Goal: Task Accomplishment & Management: Manage account settings

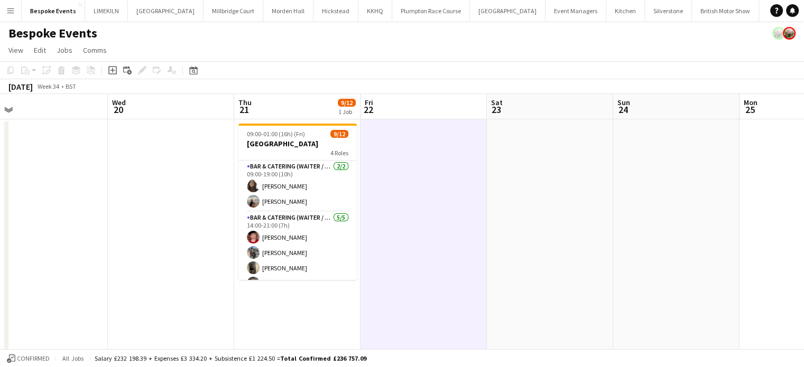
scroll to position [146, 0]
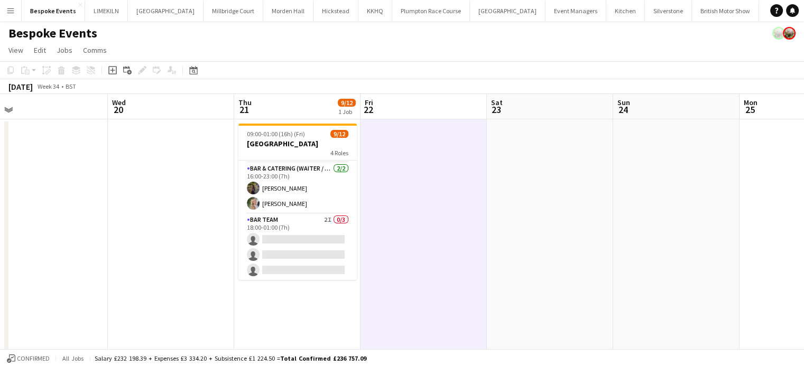
click at [333, 232] on app-card-role "Bar Team 2I 0/3 18:00-01:00 (7h) single-neutral-actions single-neutral-actions …" at bounding box center [297, 247] width 118 height 67
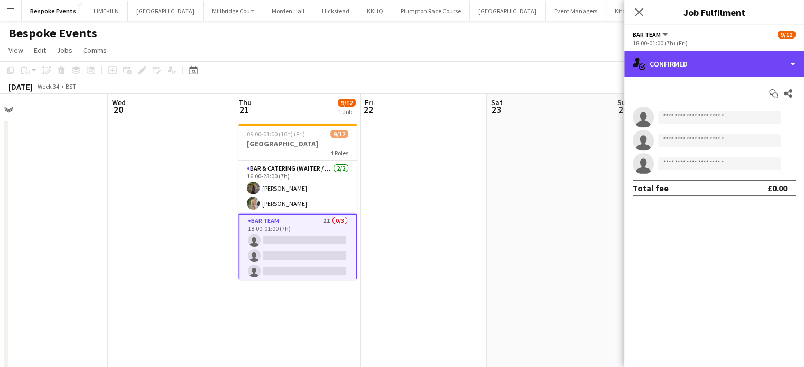
click at [717, 61] on div "single-neutral-actions-check-2 Confirmed" at bounding box center [714, 63] width 180 height 25
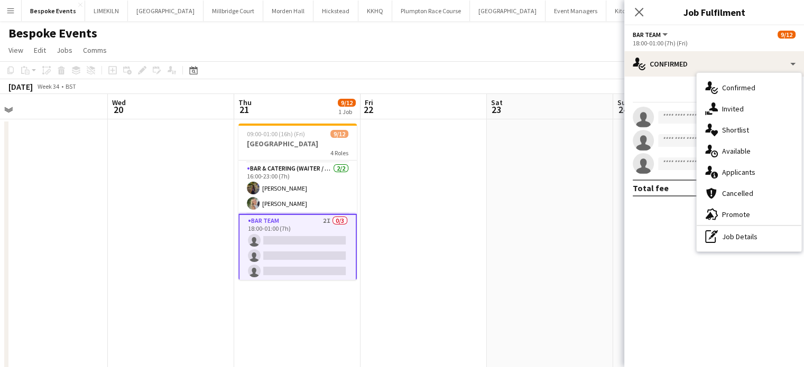
click at [736, 110] on div "single-neutral-actions-share-1 Invited" at bounding box center [748, 108] width 105 height 21
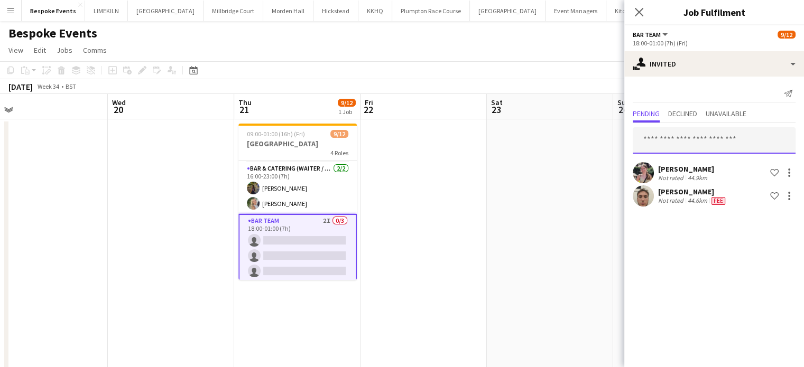
click at [721, 141] on input "text" at bounding box center [713, 140] width 163 height 26
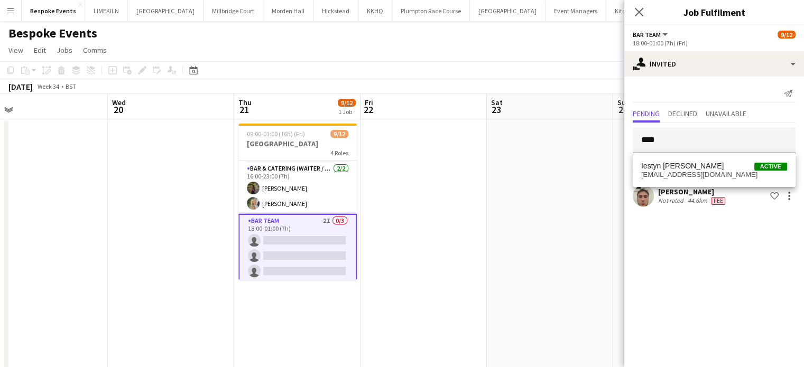
type input "****"
click at [719, 170] on span "Iestyn [PERSON_NAME]" at bounding box center [682, 166] width 82 height 9
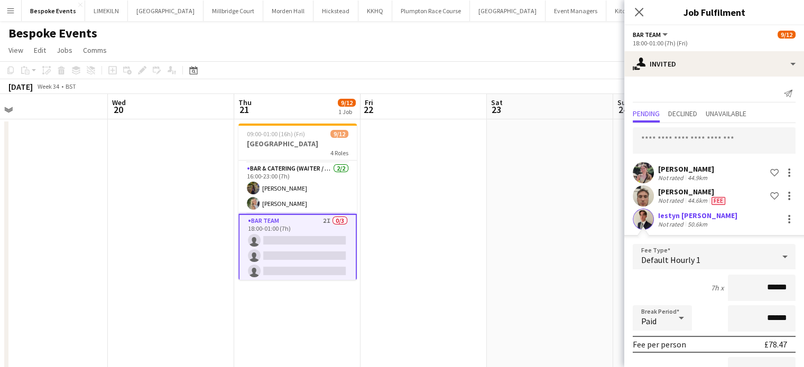
scroll to position [111, 0]
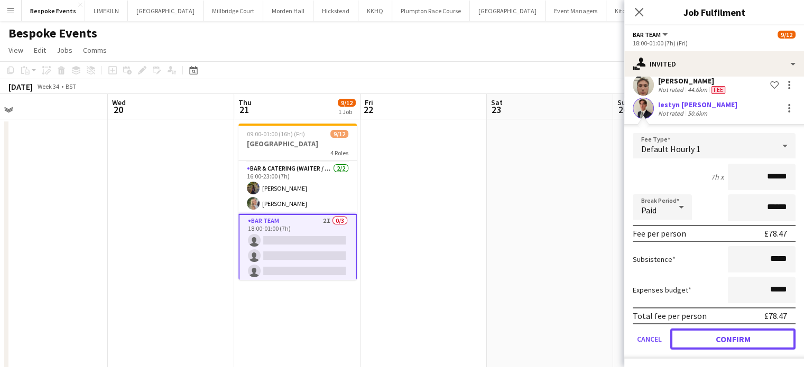
click at [737, 342] on button "Confirm" at bounding box center [732, 339] width 125 height 21
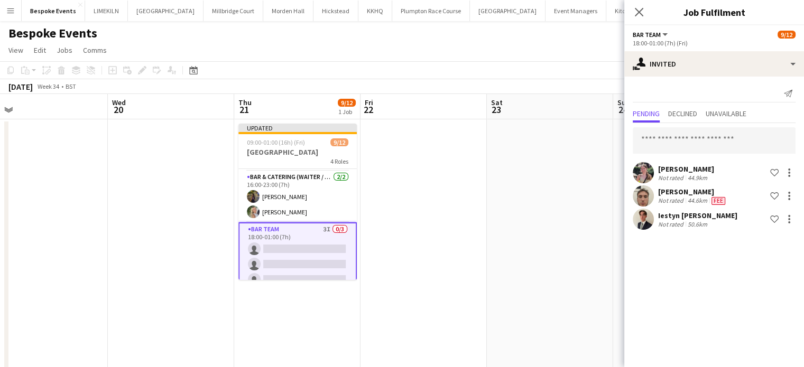
scroll to position [0, 0]
click at [577, 209] on app-date-cell at bounding box center [550, 290] width 126 height 342
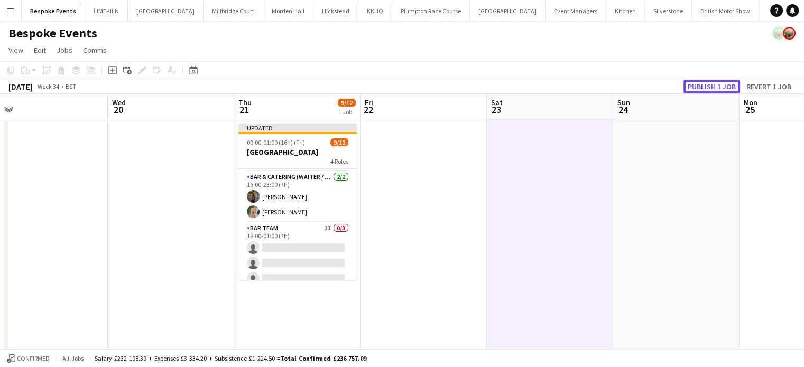
click at [700, 84] on button "Publish 1 job" at bounding box center [711, 87] width 57 height 14
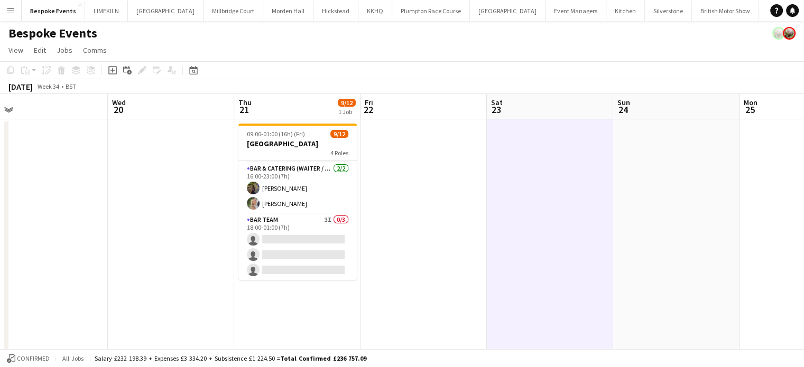
click at [311, 187] on app-card-role "Bar & Catering (Waiter / waitress) [DATE] 16:00-23:00 (7h) [PERSON_NAME] [PERSO…" at bounding box center [297, 188] width 118 height 51
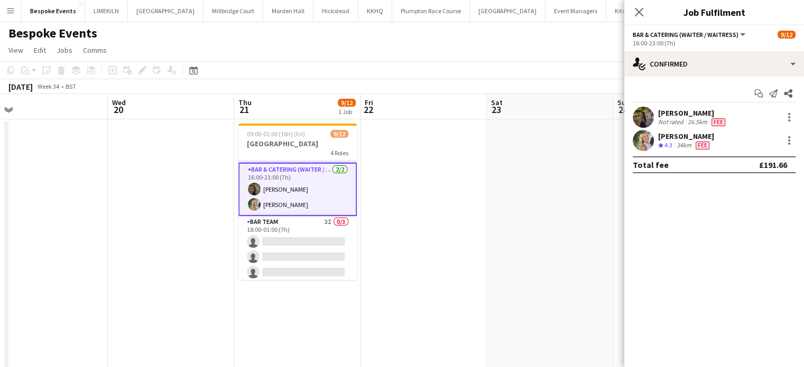
click at [494, 265] on app-date-cell at bounding box center [550, 290] width 126 height 342
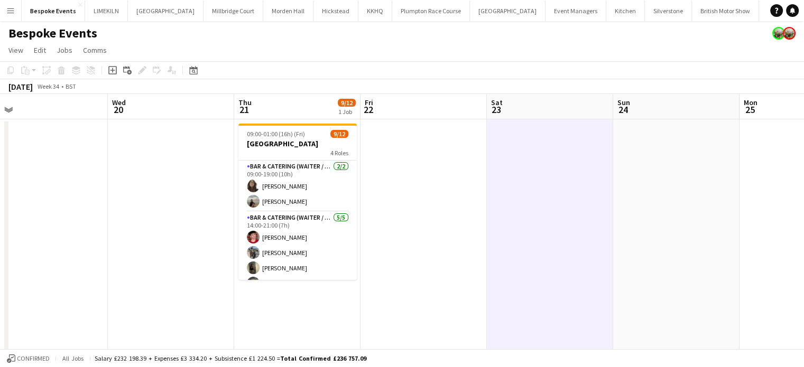
click at [323, 196] on app-card-role "Bar & Catering (Waiter / waitress) [DATE] 09:00-19:00 (10h) [PERSON_NAME] [PERS…" at bounding box center [297, 186] width 118 height 51
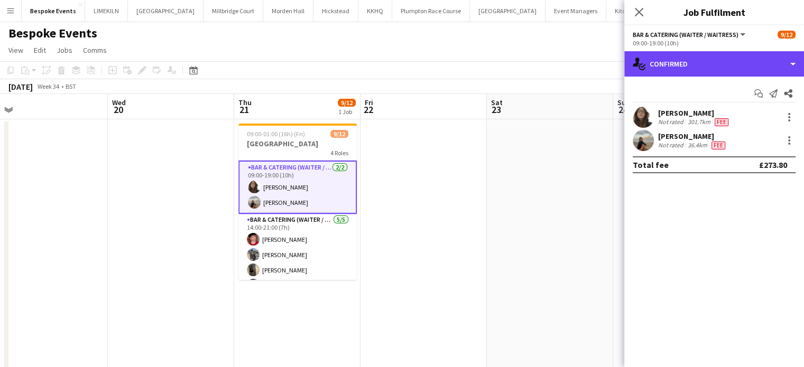
click at [745, 75] on div "single-neutral-actions-check-2 Confirmed" at bounding box center [714, 63] width 180 height 25
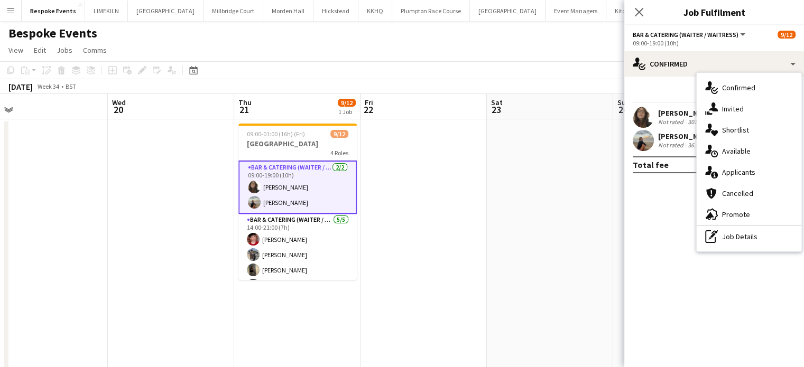
click at [767, 172] on div "single-neutral-actions-information Applicants" at bounding box center [748, 172] width 105 height 21
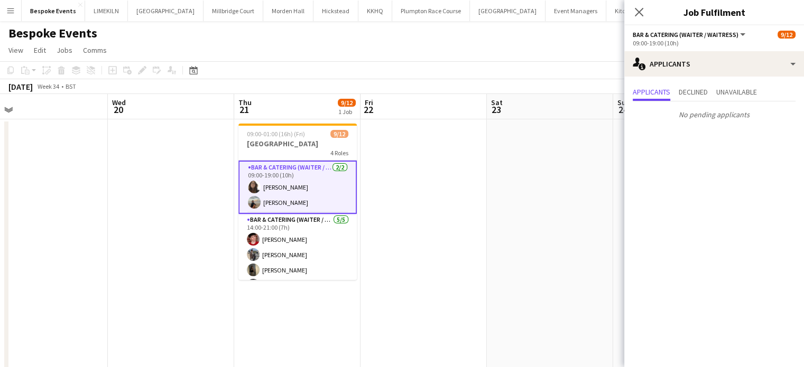
click at [297, 220] on app-card-role "Bar & Catering (Waiter / waitress) [DATE] 14:00-21:00 (7h) [PERSON_NAME] [PERSO…" at bounding box center [297, 262] width 118 height 97
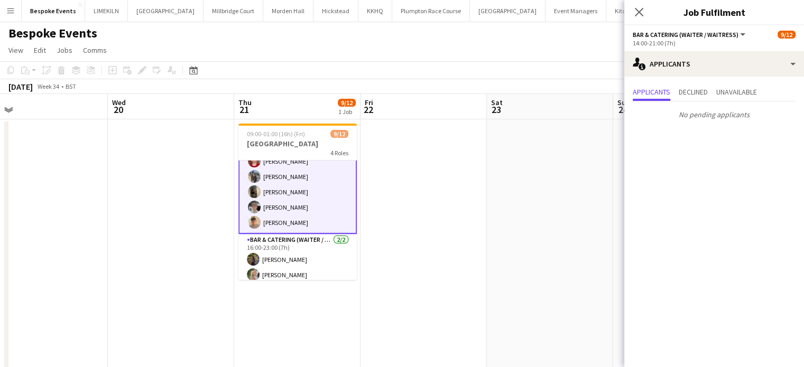
scroll to position [78, 0]
click at [298, 258] on app-card-role "Bar & Catering (Waiter / waitress) [DATE] 16:00-23:00 (7h) [PERSON_NAME] [PERSO…" at bounding box center [297, 259] width 118 height 51
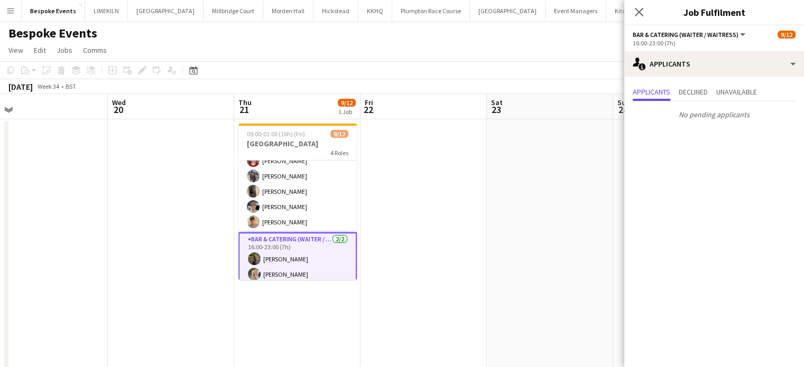
scroll to position [148, 0]
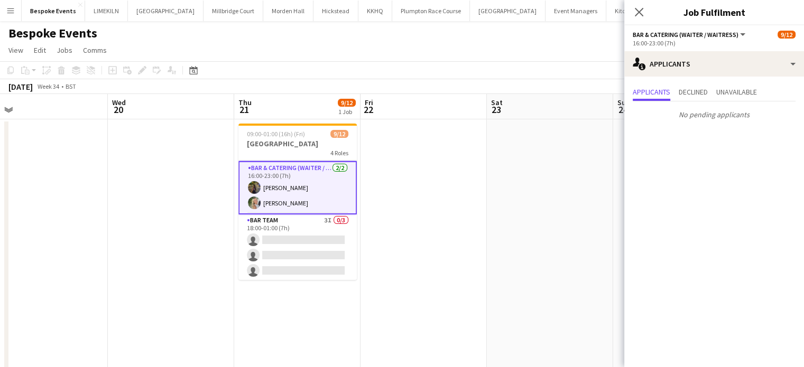
click at [312, 259] on app-card-role "Bar Team 3I 0/3 18:00-01:00 (7h) single-neutral-actions single-neutral-actions …" at bounding box center [297, 248] width 118 height 67
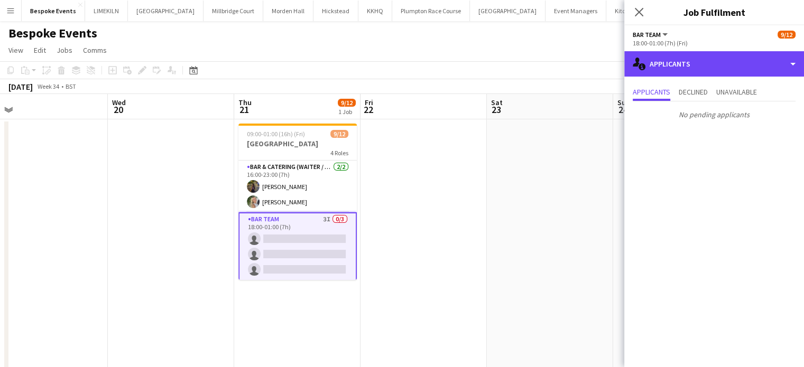
click at [740, 71] on div "single-neutral-actions-information Applicants" at bounding box center [714, 63] width 180 height 25
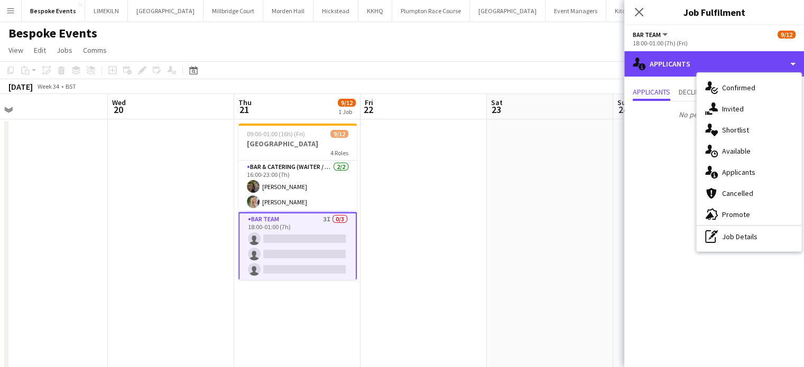
click at [740, 71] on div "single-neutral-actions-information Applicants" at bounding box center [714, 63] width 180 height 25
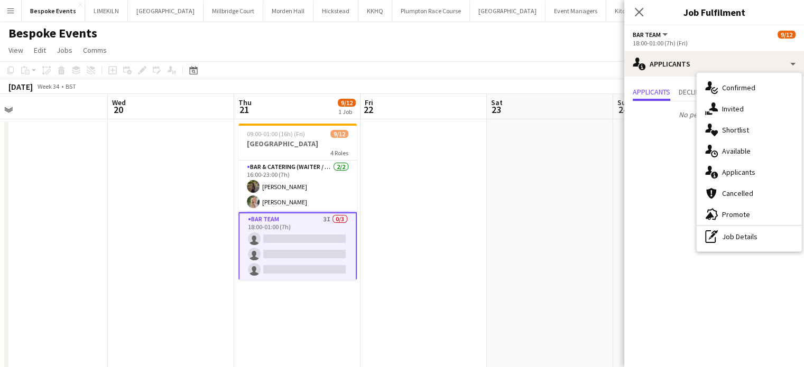
click at [746, 104] on div "single-neutral-actions-share-1 Invited" at bounding box center [748, 108] width 105 height 21
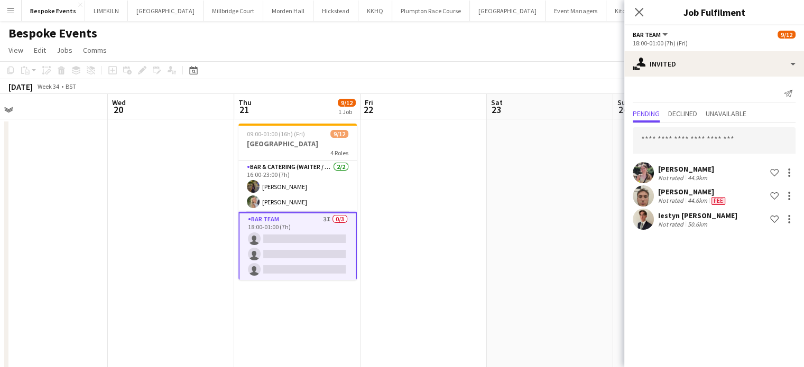
click at [490, 247] on app-date-cell at bounding box center [550, 290] width 126 height 342
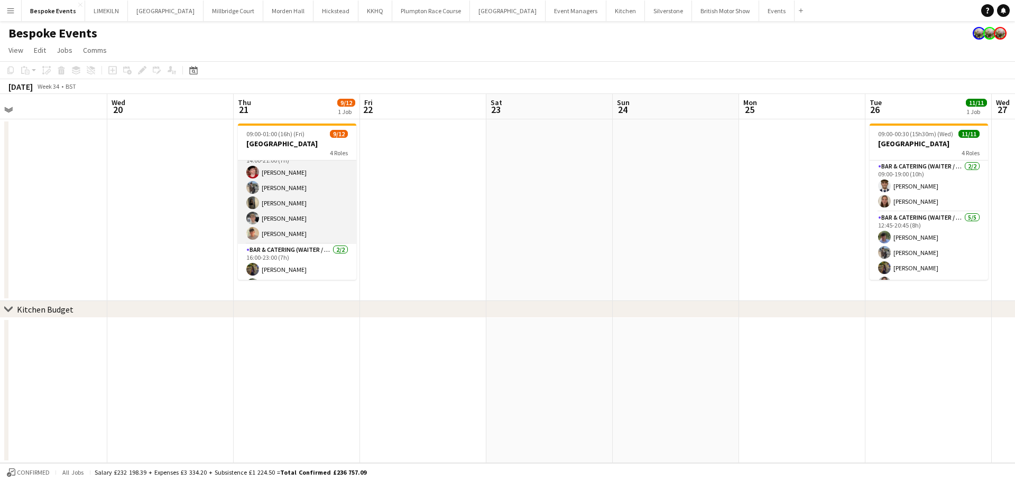
scroll to position [0, 0]
